Goal: Find specific page/section: Find specific page/section

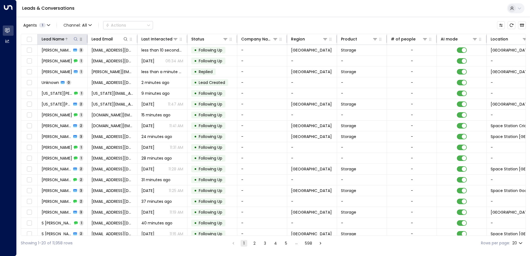
click at [77, 37] on icon at bounding box center [76, 39] width 4 height 4
click at [67, 62] on input "text" at bounding box center [75, 59] width 77 height 10
type input "*"
type input "**********"
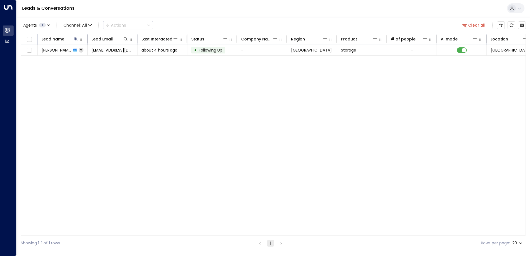
click at [127, 103] on div "Lead Name Lead Email Last Interacted Status Company Name Region Product # of pe…" at bounding box center [273, 135] width 505 height 202
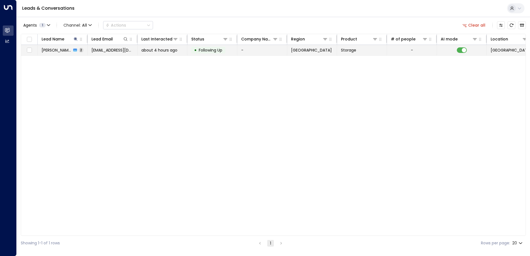
click at [73, 50] on div "[PERSON_NAME] 2" at bounding box center [63, 50] width 42 height 6
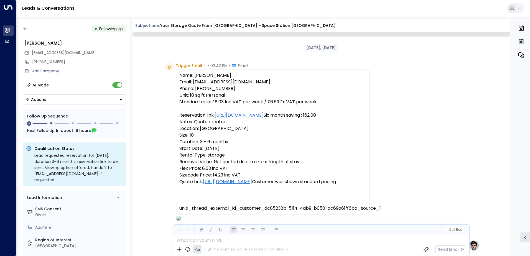
scroll to position [438, 0]
